Goal: Task Accomplishment & Management: Manage account settings

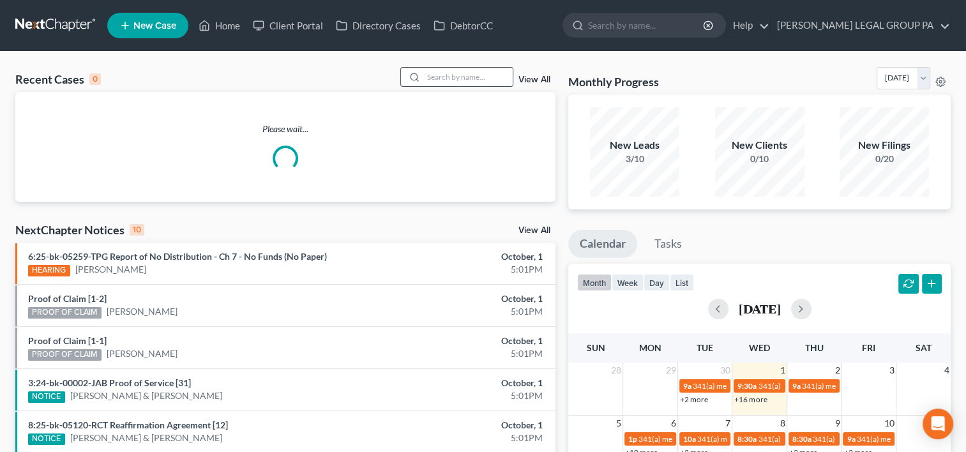
click at [417, 72] on div at bounding box center [412, 77] width 23 height 19
click at [437, 80] on input "search" at bounding box center [467, 77] width 89 height 19
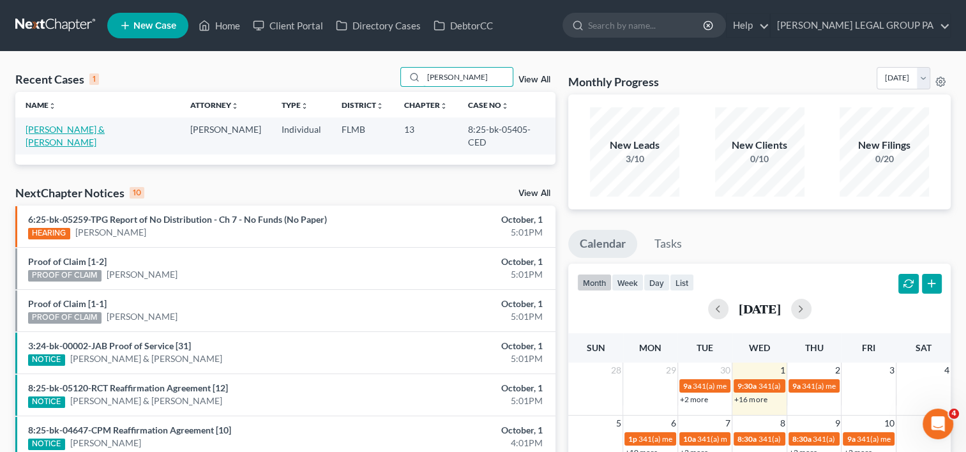
type input "coons"
click at [88, 128] on link "[PERSON_NAME] & [PERSON_NAME]" at bounding box center [65, 136] width 79 height 24
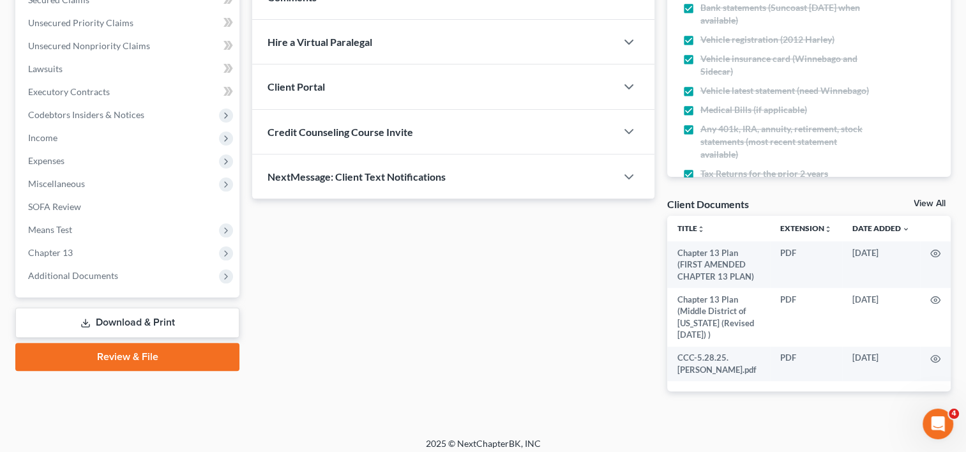
scroll to position [290, 0]
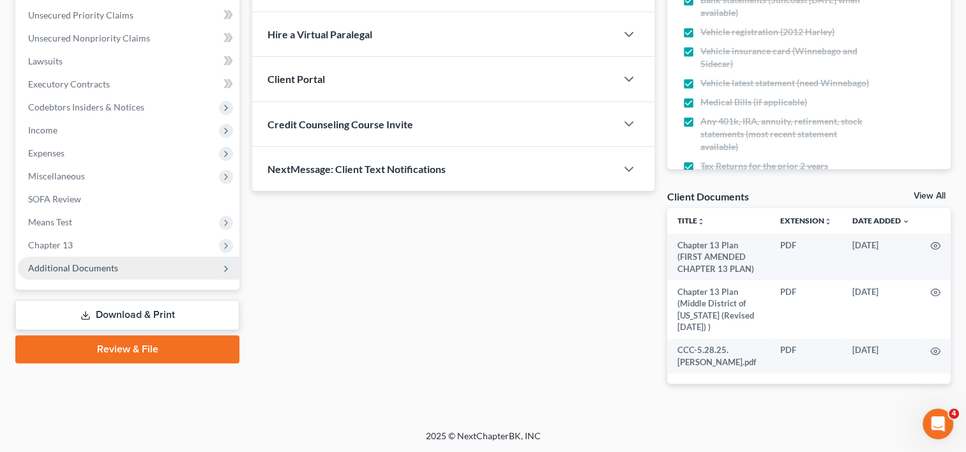
click at [95, 271] on span "Additional Documents" at bounding box center [73, 267] width 90 height 11
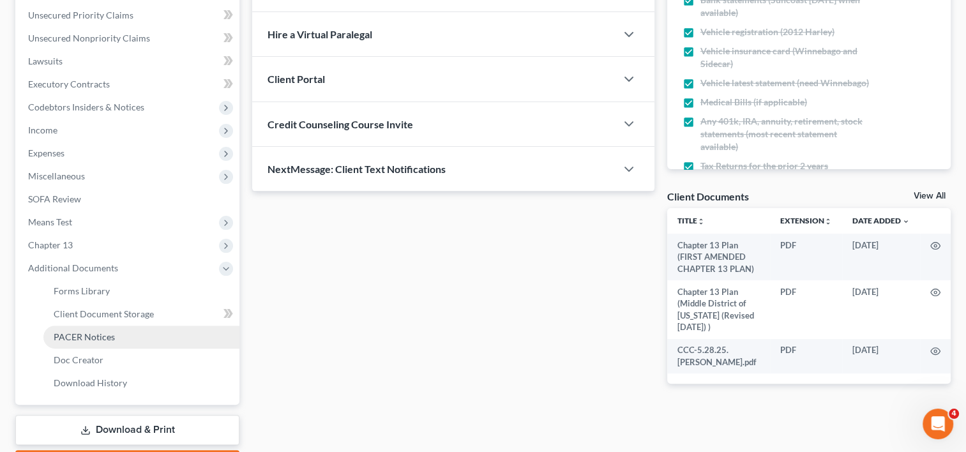
click at [116, 333] on link "PACER Notices" at bounding box center [141, 337] width 196 height 23
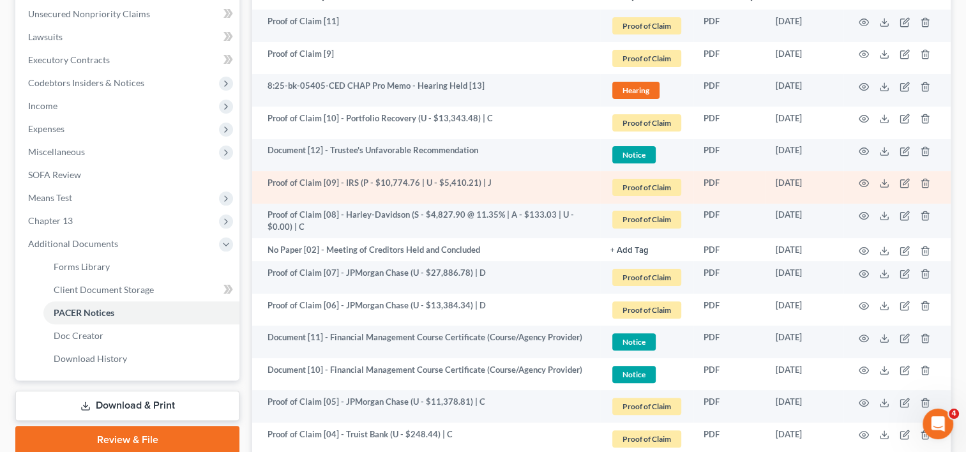
scroll to position [319, 0]
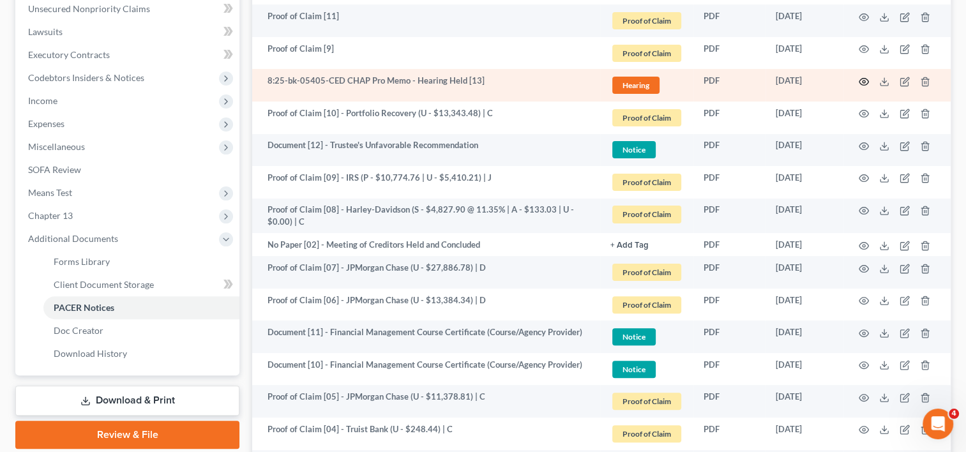
click at [859, 81] on icon "button" at bounding box center [864, 82] width 10 height 10
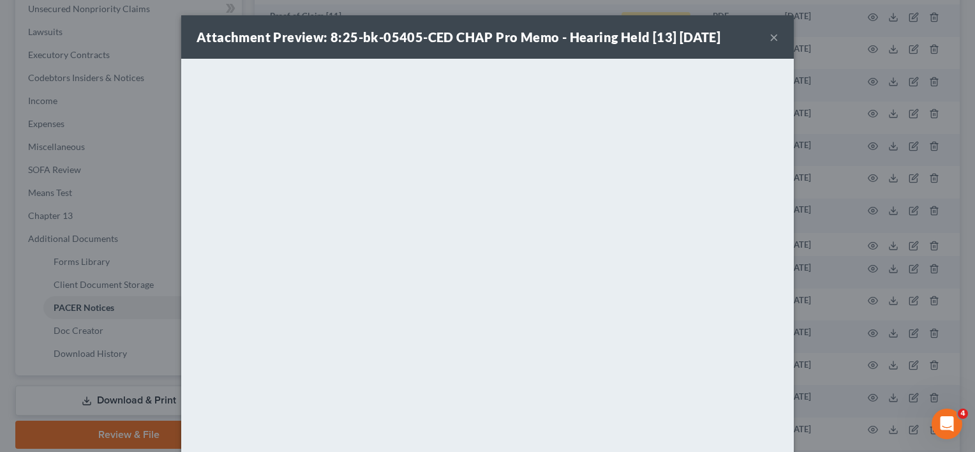
click at [770, 40] on button "×" at bounding box center [774, 36] width 9 height 15
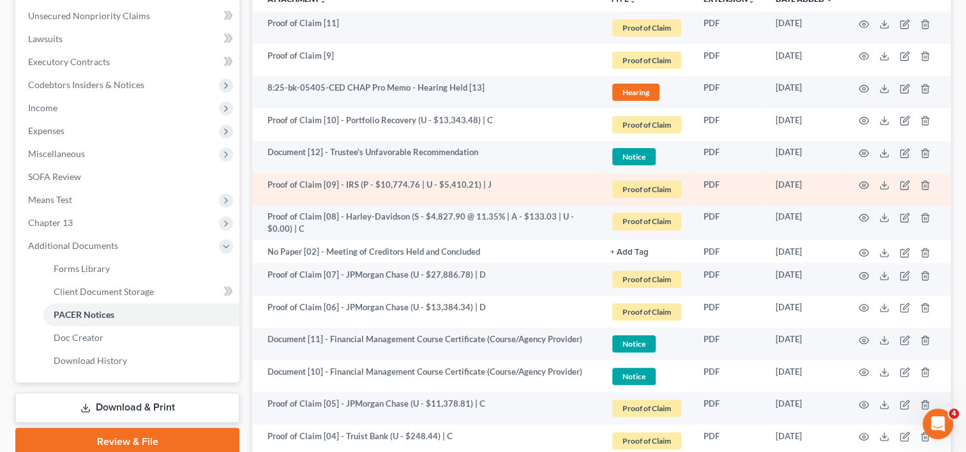
scroll to position [214, 0]
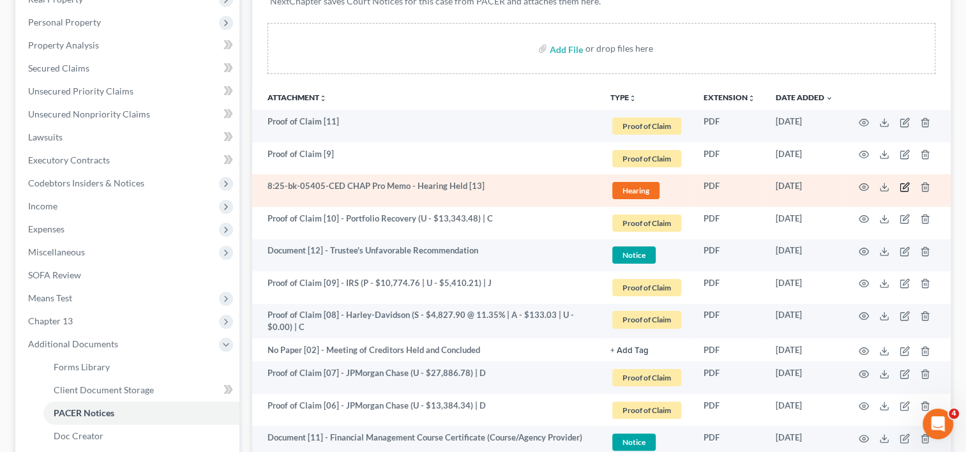
click at [903, 183] on icon "button" at bounding box center [904, 187] width 10 height 10
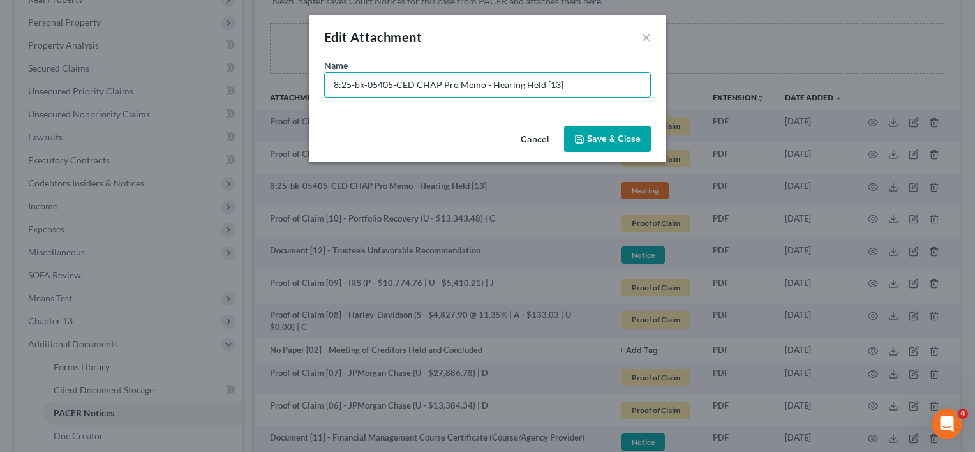
drag, startPoint x: 411, startPoint y: 82, endPoint x: 28, endPoint y: 84, distance: 383.0
click at [28, 84] on div "Edit Attachment × Name * 8:25-bk-05405-CED CHAP Pro Memo - Hearing Held [13] Ca…" at bounding box center [487, 226] width 975 height 452
type input "Document [13] - CHAP Pro Memo - Hearing Held"
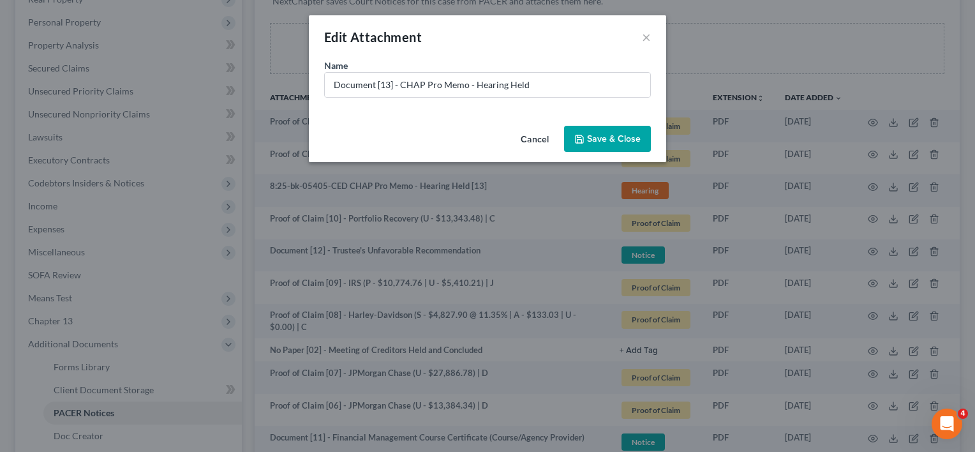
click at [593, 134] on span "Save & Close" at bounding box center [614, 138] width 54 height 11
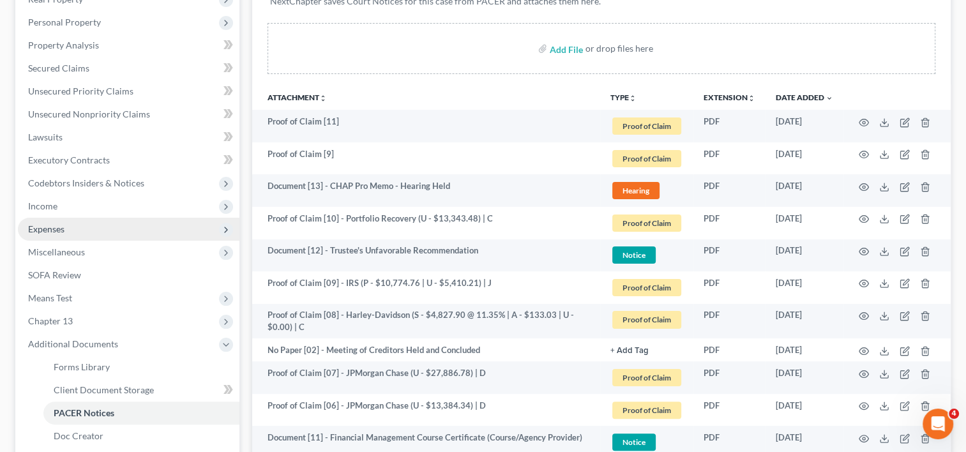
scroll to position [1, 0]
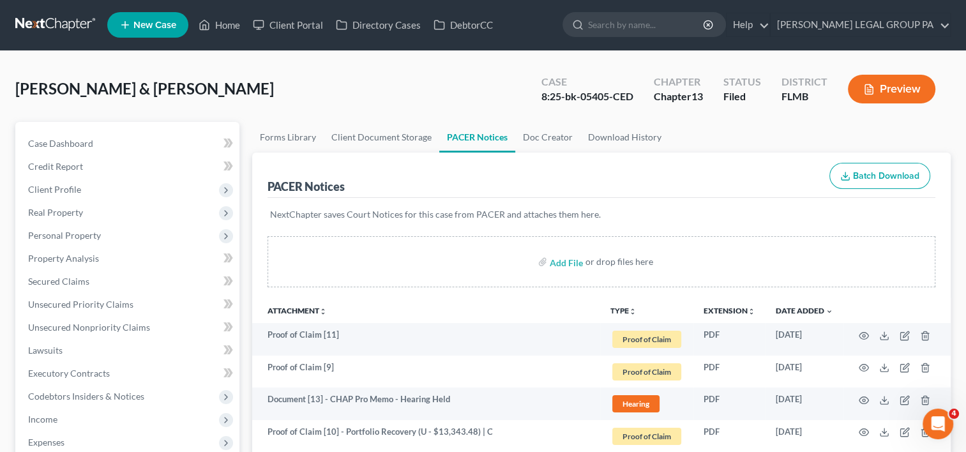
click at [56, 20] on link at bounding box center [56, 24] width 82 height 23
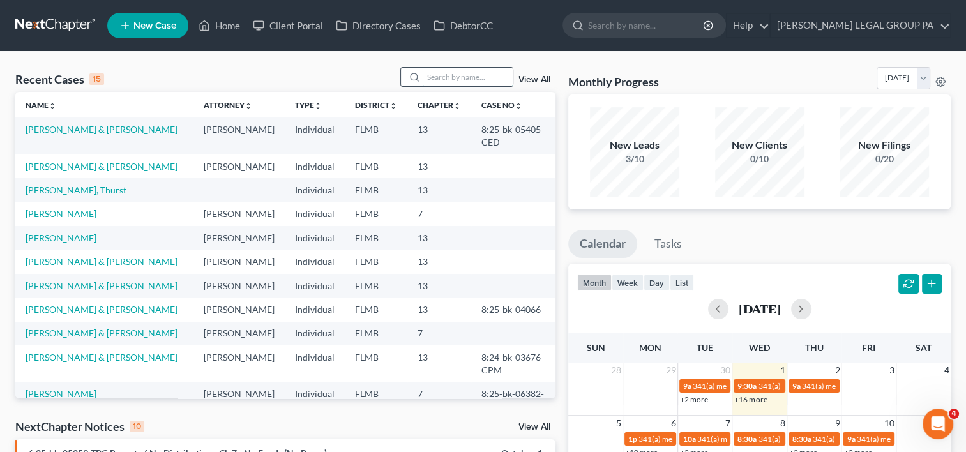
click at [470, 77] on input "search" at bounding box center [467, 77] width 89 height 19
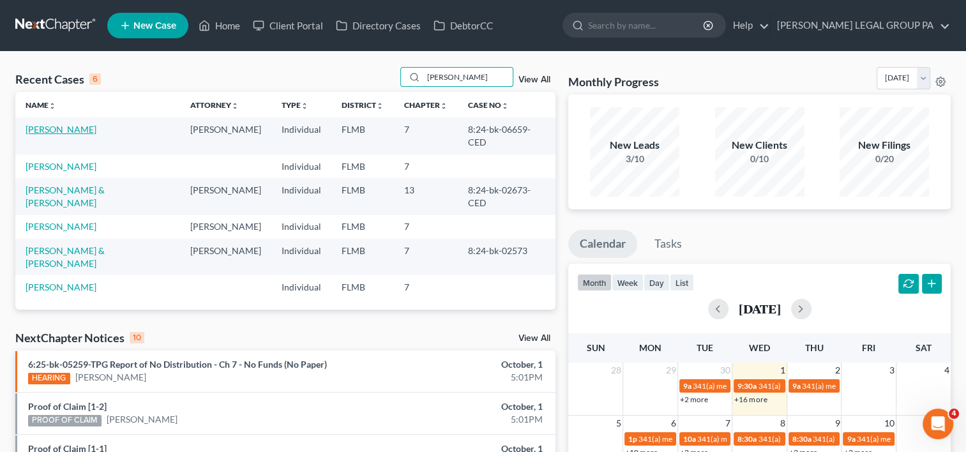
type input "[PERSON_NAME]"
click at [54, 130] on link "[PERSON_NAME]" at bounding box center [61, 129] width 71 height 11
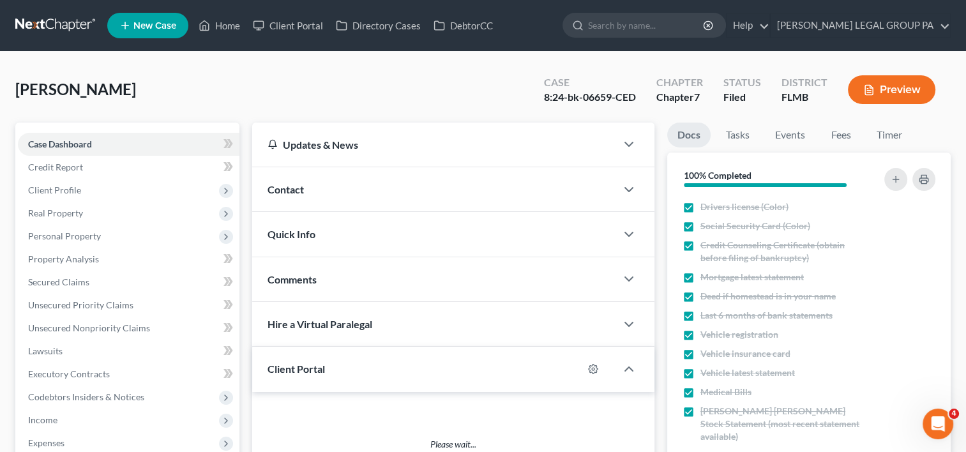
scroll to position [278, 0]
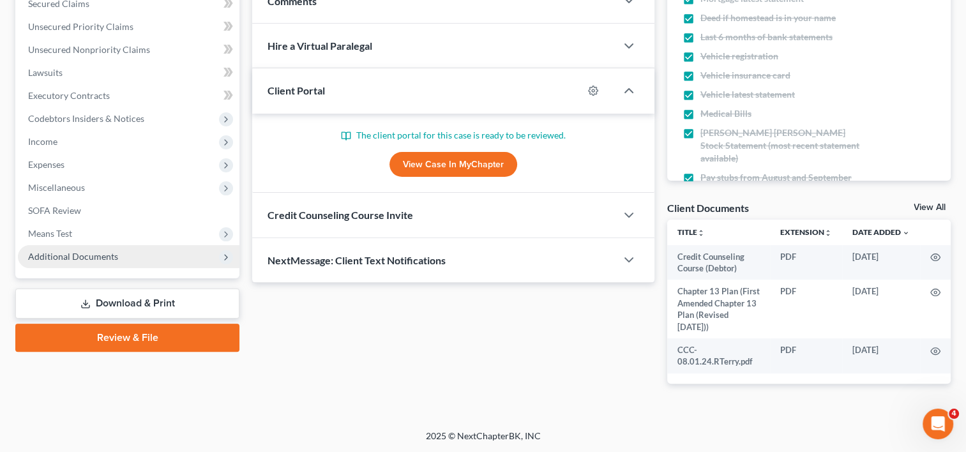
click at [90, 250] on span "Additional Documents" at bounding box center [129, 256] width 222 height 23
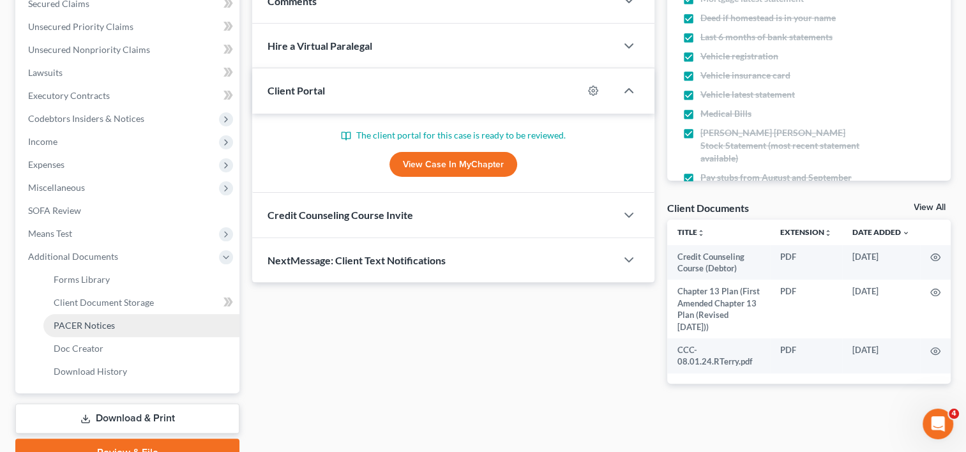
click at [100, 320] on span "PACER Notices" at bounding box center [84, 325] width 61 height 11
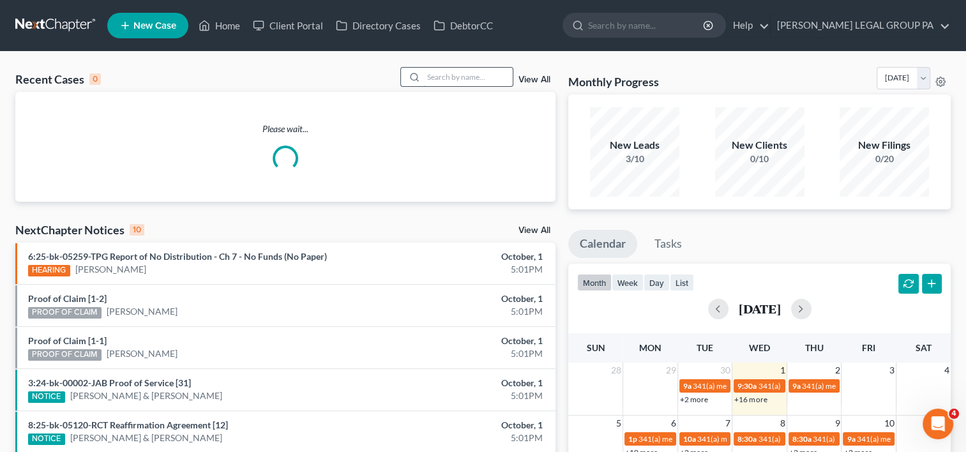
click at [477, 77] on input "search" at bounding box center [467, 77] width 89 height 19
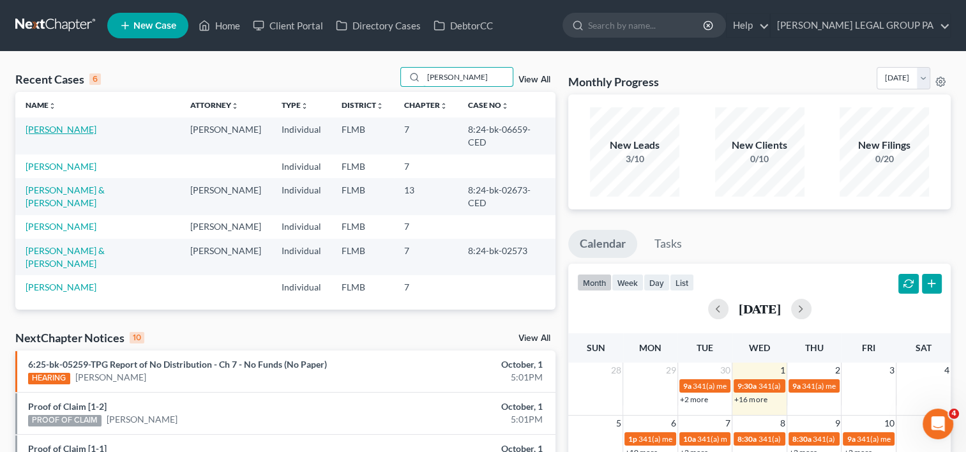
type input "[PERSON_NAME]"
click at [47, 131] on link "[PERSON_NAME]" at bounding box center [61, 129] width 71 height 11
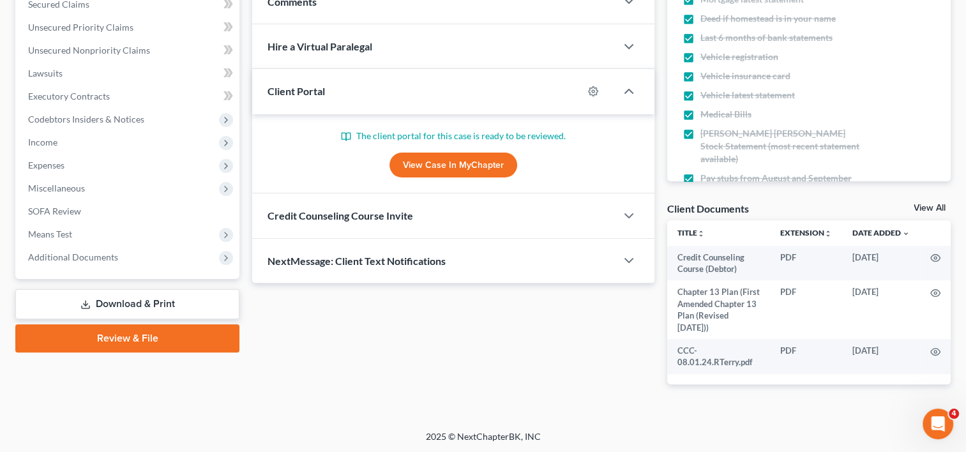
scroll to position [278, 0]
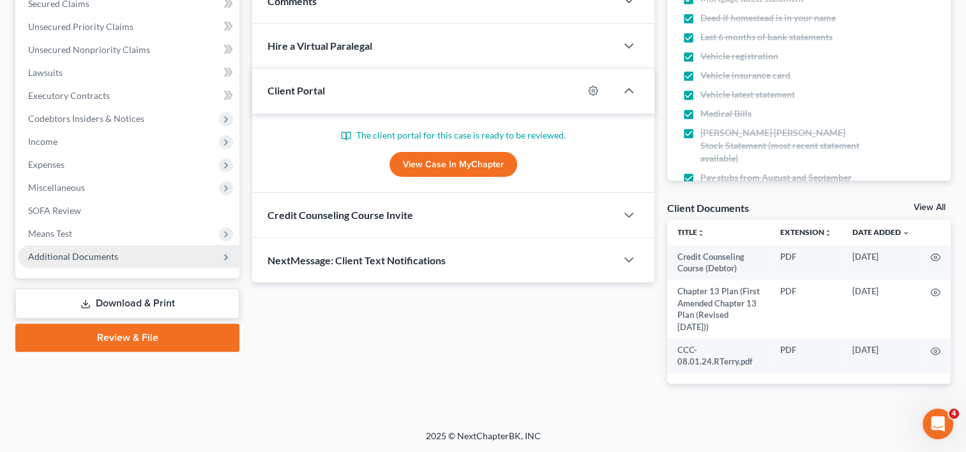
click at [77, 255] on span "Additional Documents" at bounding box center [73, 256] width 90 height 11
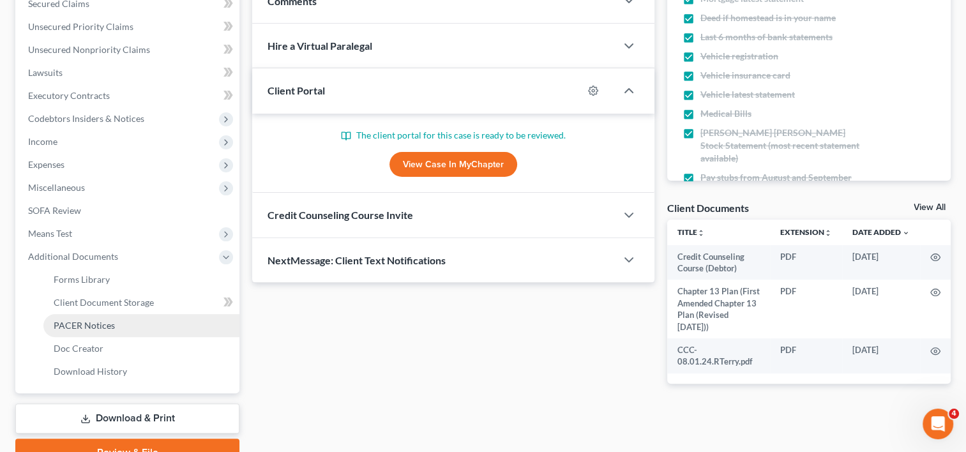
click at [89, 322] on span "PACER Notices" at bounding box center [84, 325] width 61 height 11
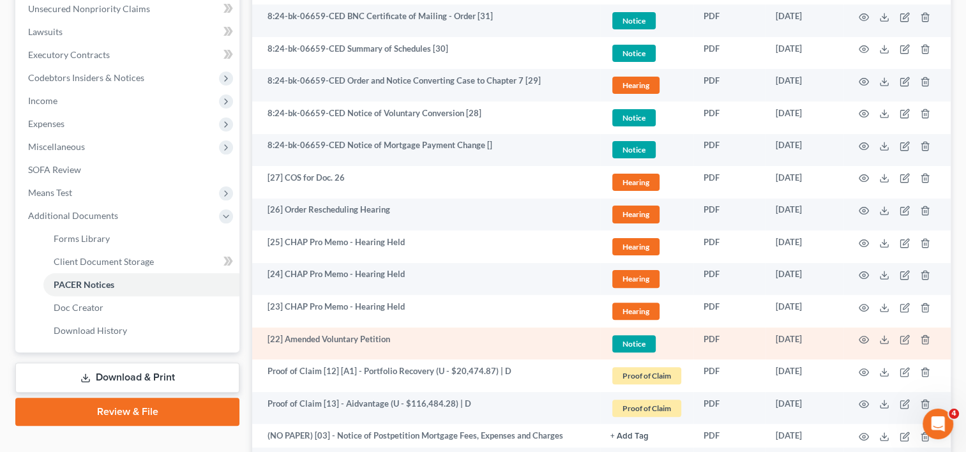
scroll to position [213, 0]
